Goal: Information Seeking & Learning: Check status

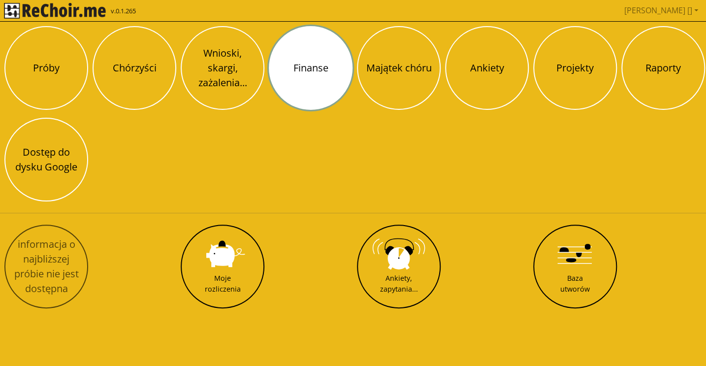
click at [350, 73] on button "Finanse" at bounding box center [311, 68] width 84 height 84
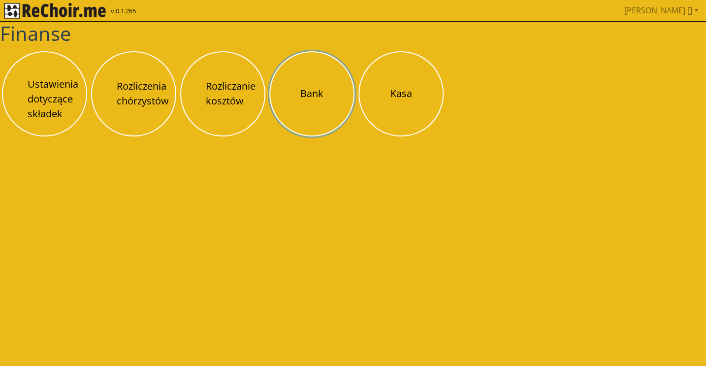
click at [314, 93] on button "Bank" at bounding box center [311, 93] width 85 height 85
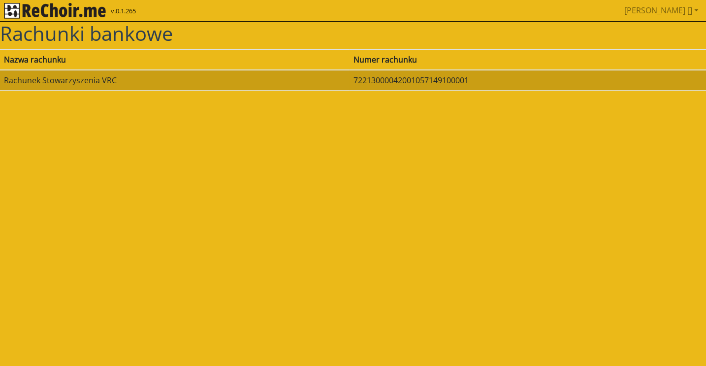
click at [240, 82] on td "Rachunek Stowarzyszenia VRC" at bounding box center [175, 80] width 350 height 21
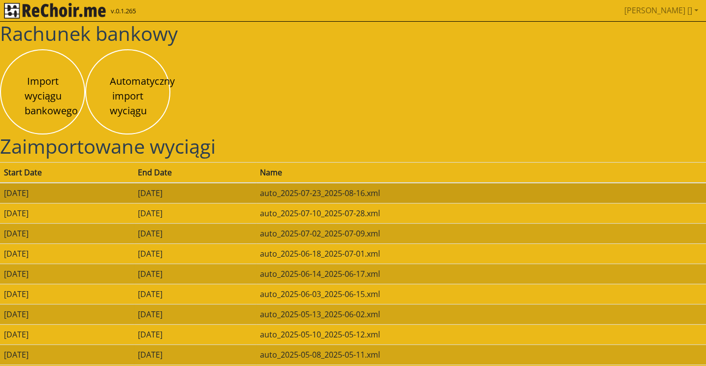
click at [219, 195] on td "[DATE]" at bounding box center [195, 193] width 122 height 21
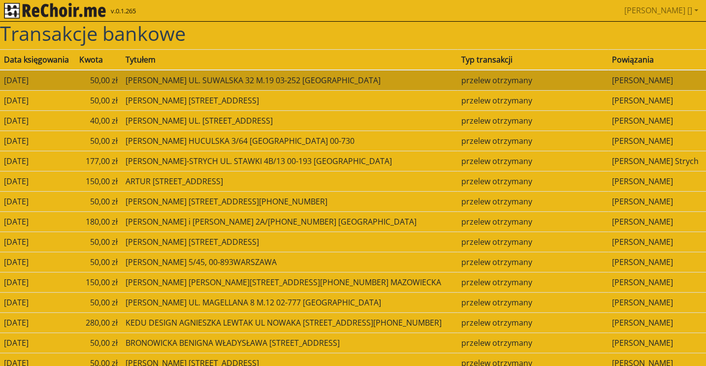
click at [235, 91] on td "[PERSON_NAME] UL. SUWALSKA 32 M.19 03-252 [GEOGRAPHIC_DATA]" at bounding box center [290, 80] width 336 height 21
click at [295, 91] on td "[PERSON_NAME] UL. SUWALSKA 32 M.19 03-252 [GEOGRAPHIC_DATA]" at bounding box center [290, 80] width 336 height 21
